Goal: Find specific page/section: Find specific page/section

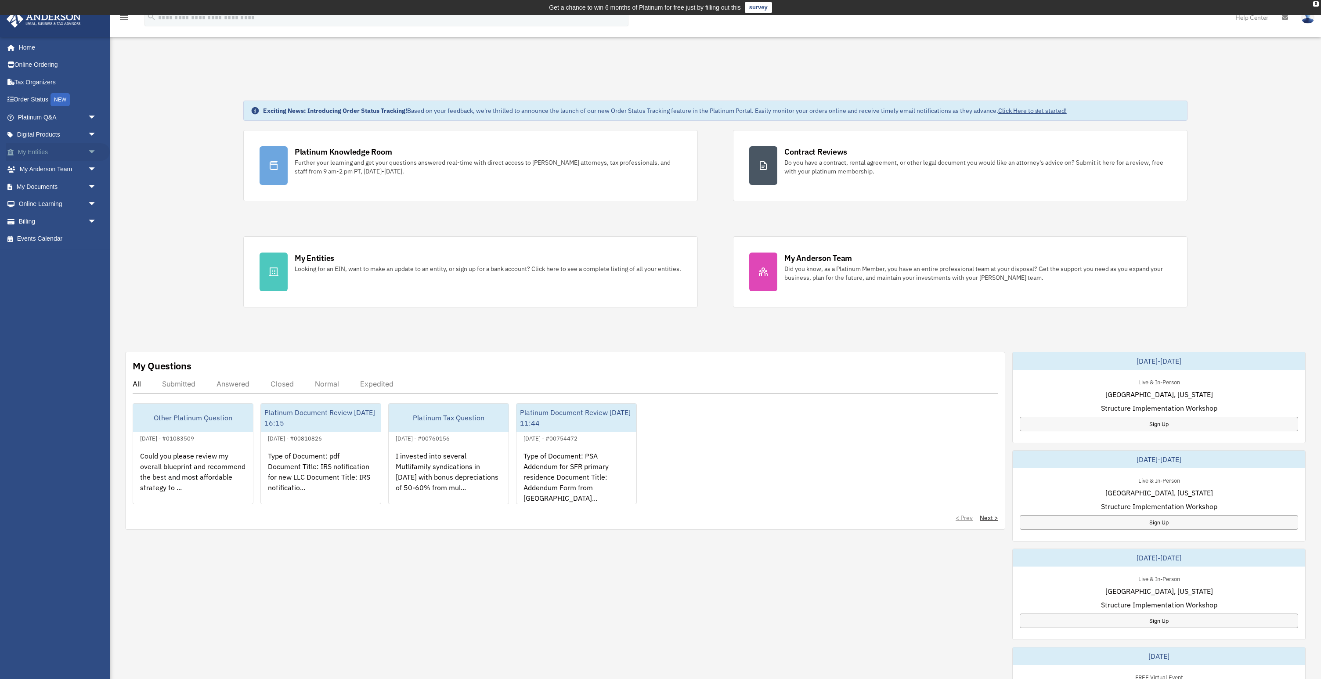
click at [89, 152] on span "arrow_drop_down" at bounding box center [97, 152] width 18 height 18
click at [61, 243] on link "My Blueprint" at bounding box center [61, 239] width 98 height 18
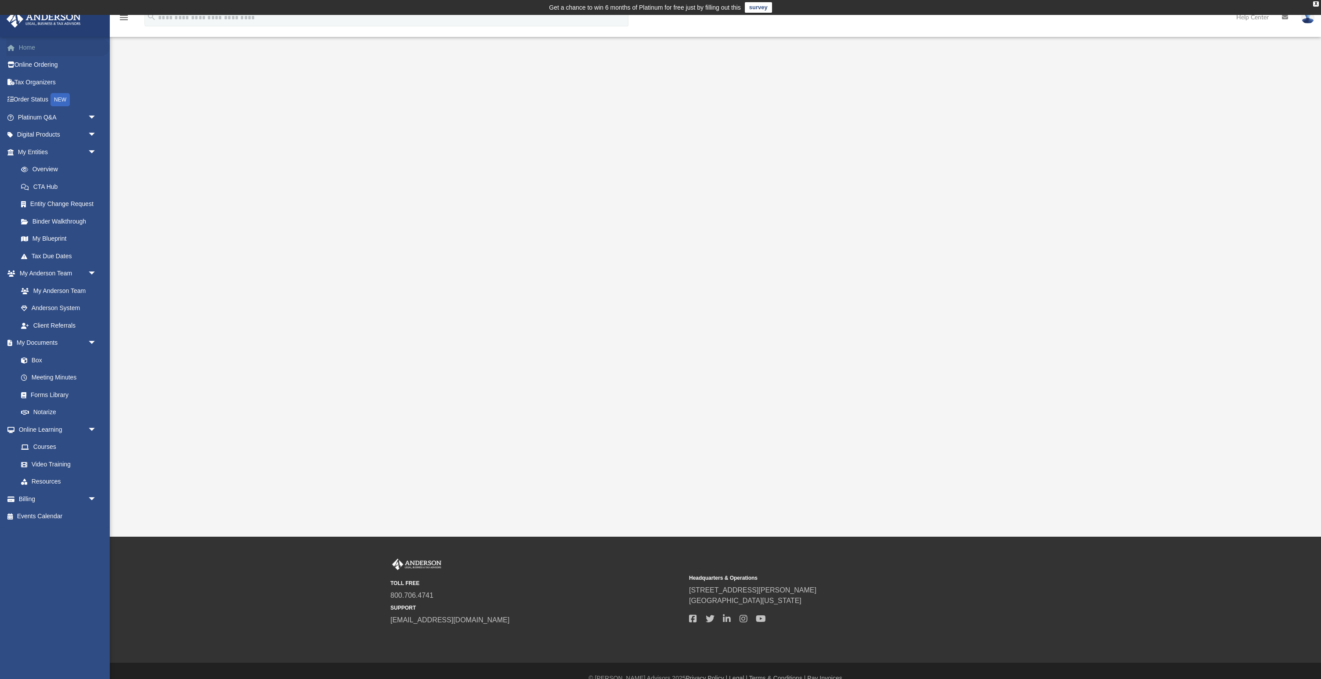
click at [23, 50] on link "Home" at bounding box center [58, 48] width 104 height 18
